Goal: Task Accomplishment & Management: Manage account settings

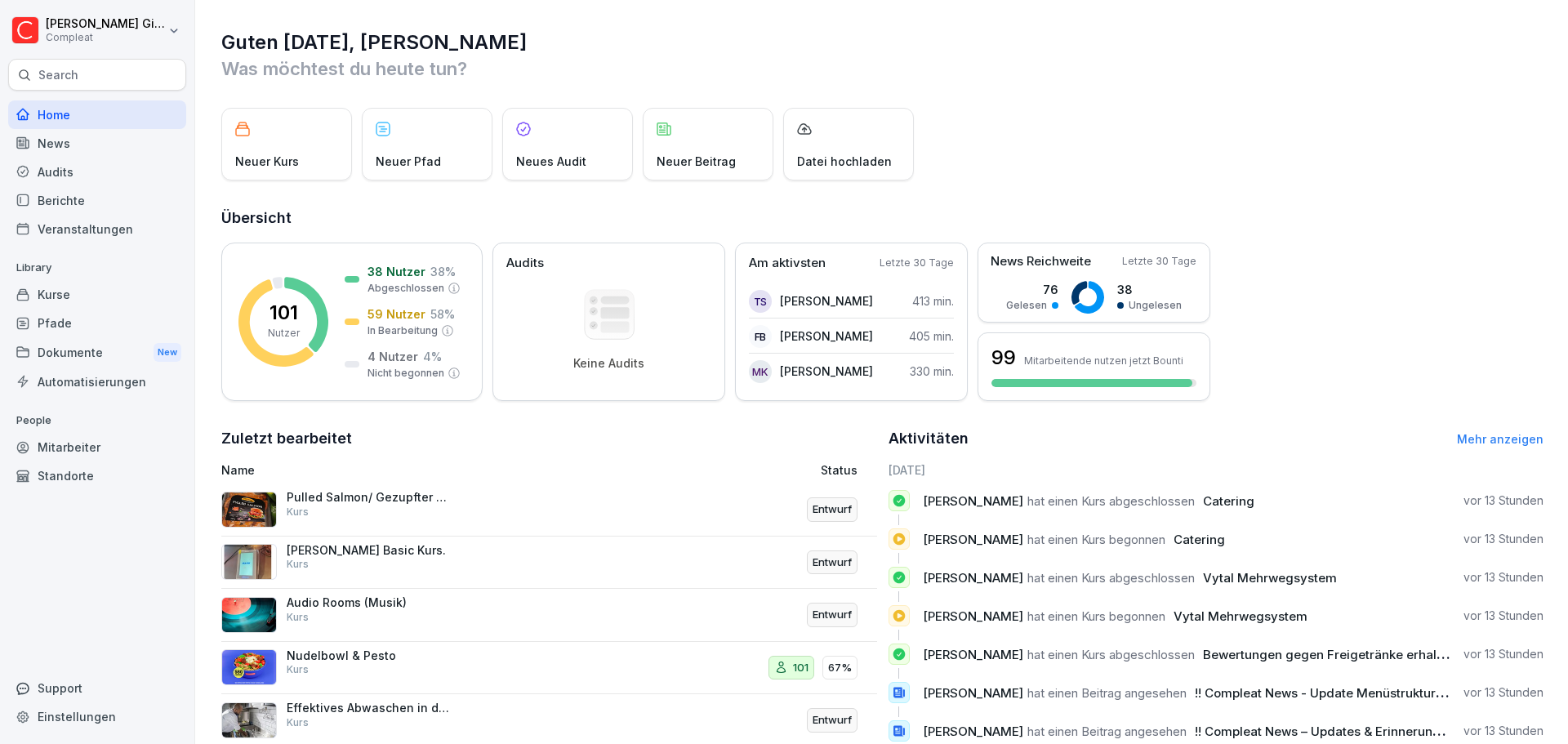
click at [77, 115] on div "Home" at bounding box center [96, 114] width 178 height 28
click at [105, 330] on div "Pfade" at bounding box center [96, 322] width 178 height 28
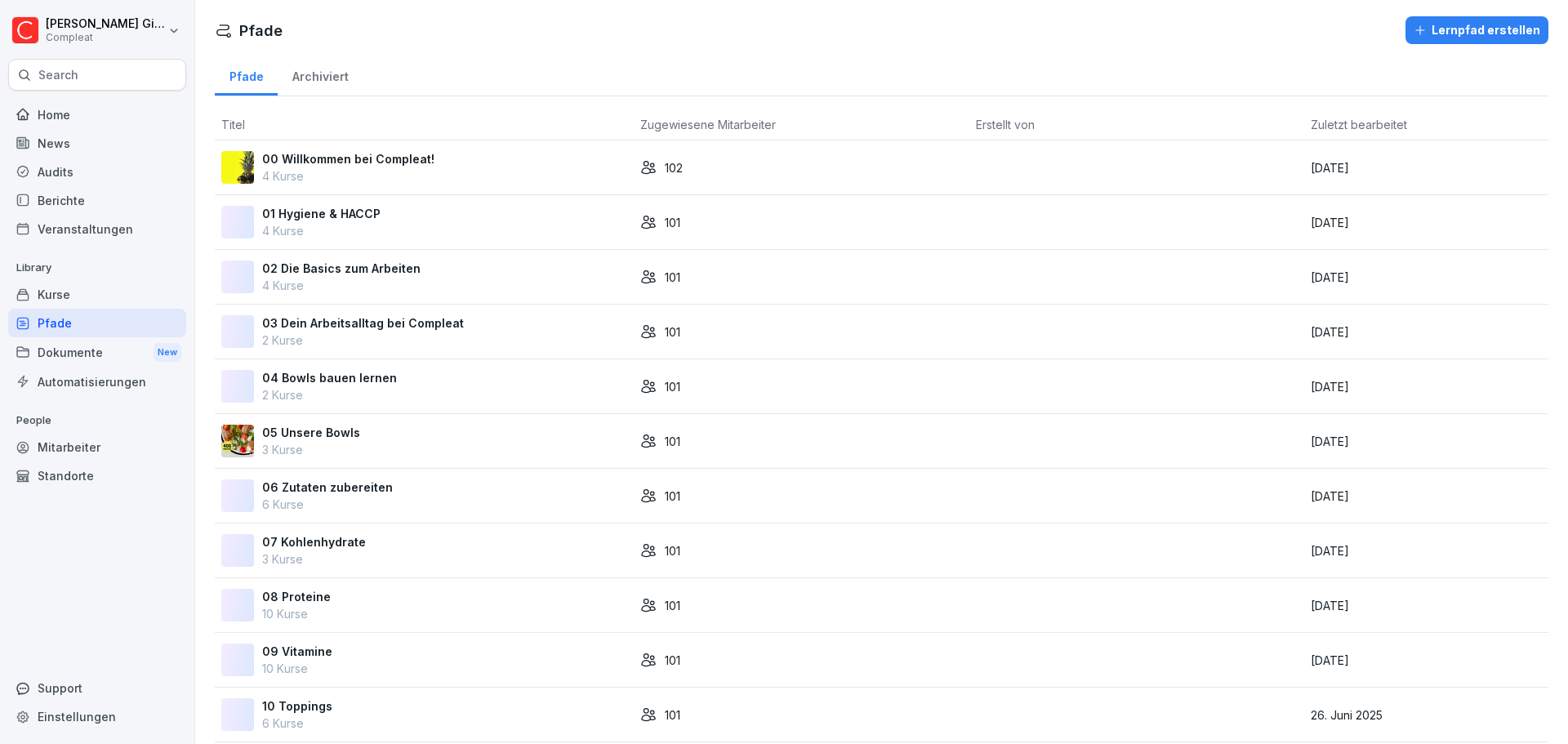
click at [105, 301] on div "Kurse" at bounding box center [96, 293] width 178 height 28
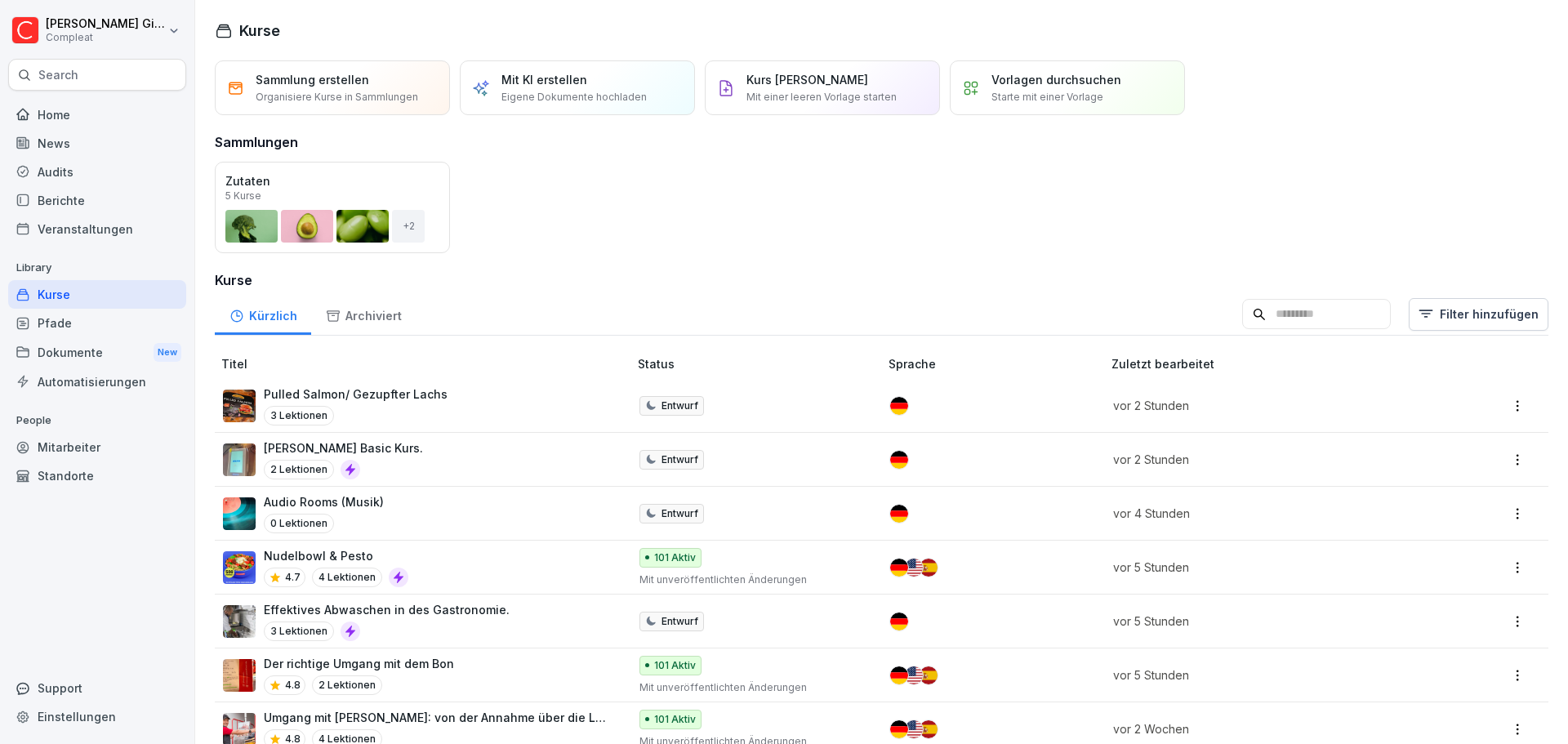
click at [467, 391] on div "Pulled Salmon/ Gezupfter Lachs 3 Lektionen" at bounding box center [417, 405] width 389 height 40
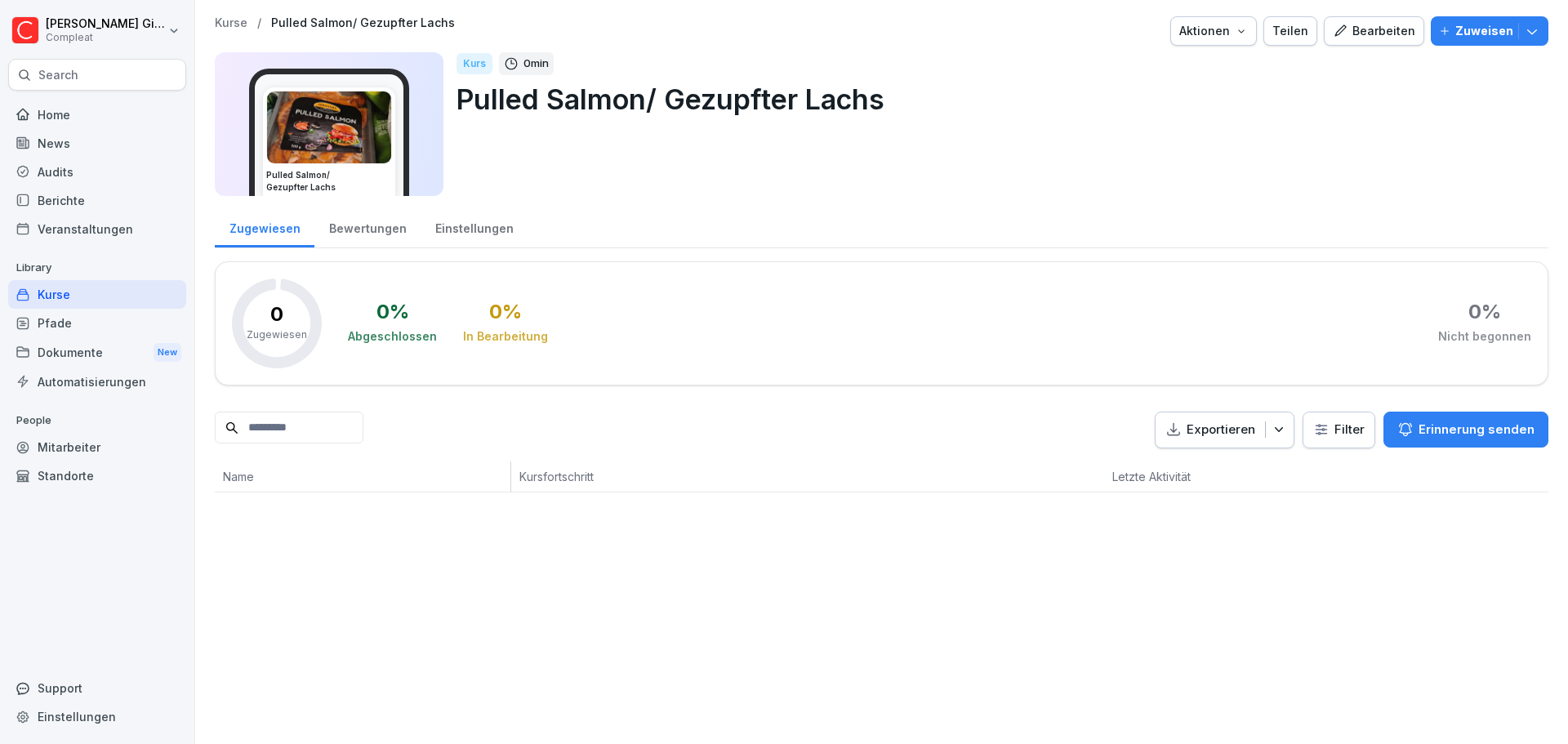
click at [1339, 41] on button "Bearbeiten" at bounding box center [1373, 31] width 100 height 29
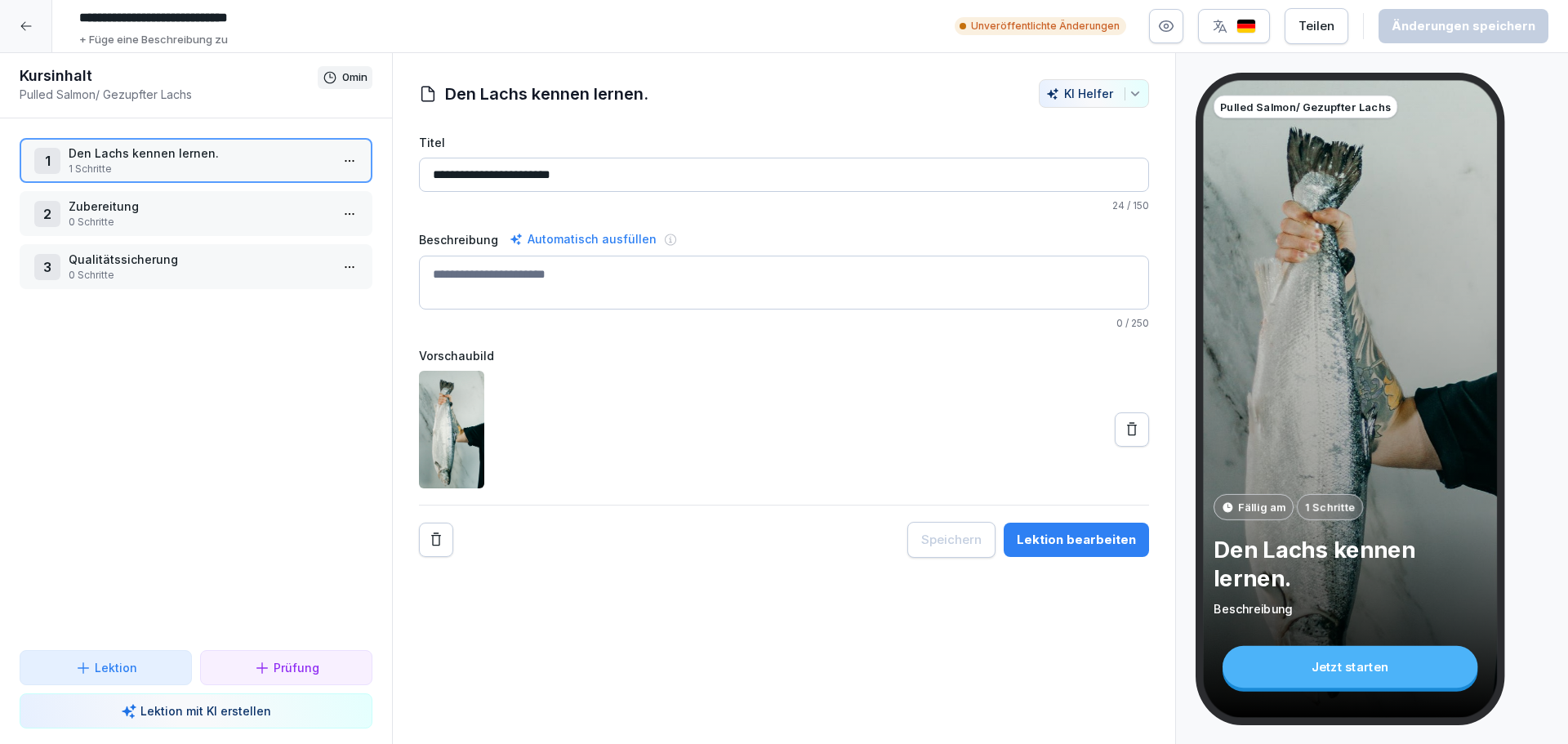
click at [38, 34] on div at bounding box center [26, 26] width 52 height 52
